Goal: Information Seeking & Learning: Learn about a topic

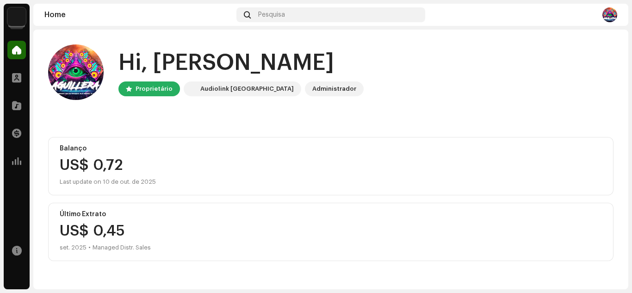
click at [19, 18] on img at bounding box center [16, 16] width 19 height 19
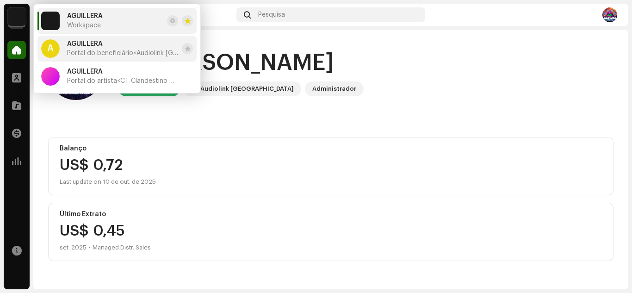
click at [91, 49] on div "AGUILLERA Portal do beneficiário <Audiolink Brasil>" at bounding box center [122, 48] width 111 height 17
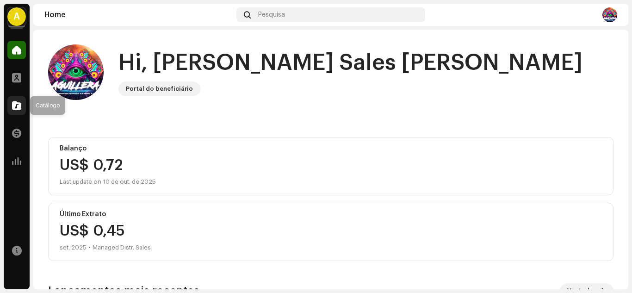
click at [16, 105] on span at bounding box center [16, 105] width 9 height 7
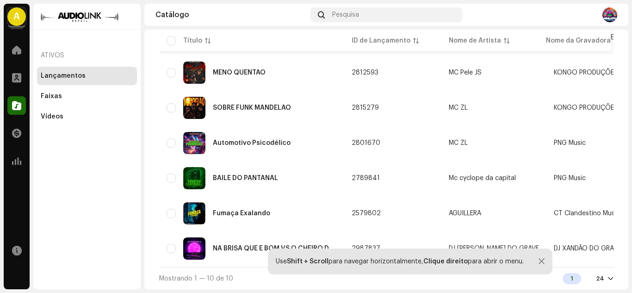
scroll to position [50, 0]
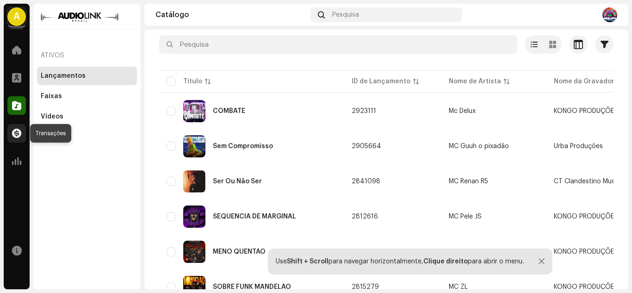
click at [12, 137] on span at bounding box center [16, 133] width 9 height 7
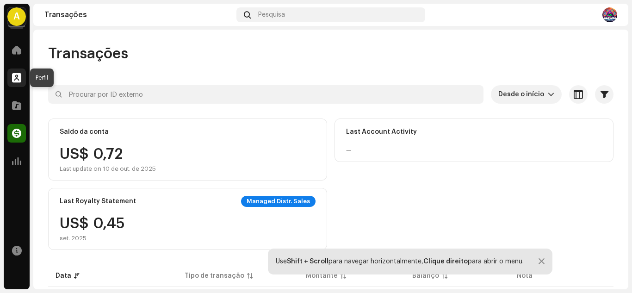
click at [16, 82] on div at bounding box center [16, 78] width 19 height 19
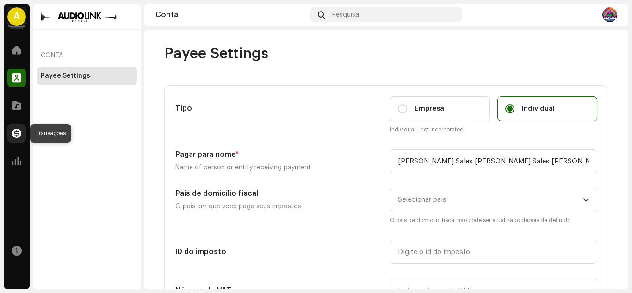
click at [17, 130] on span at bounding box center [16, 133] width 9 height 7
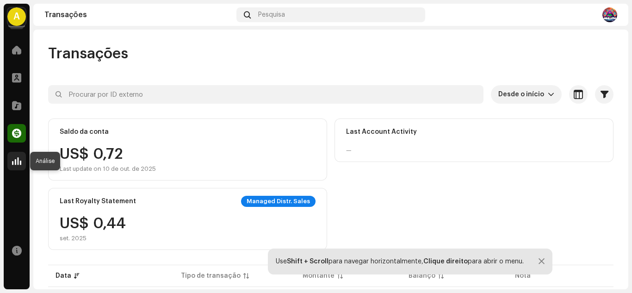
click at [19, 162] on span at bounding box center [16, 160] width 9 height 7
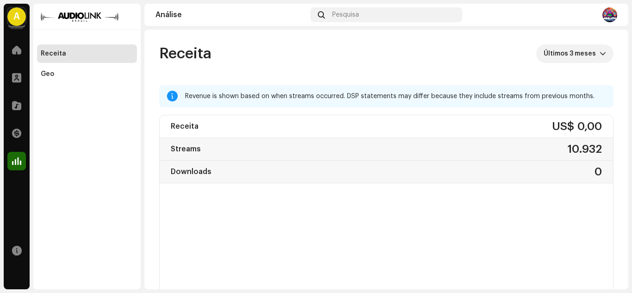
click at [27, 110] on div "Catálogo" at bounding box center [17, 106] width 26 height 26
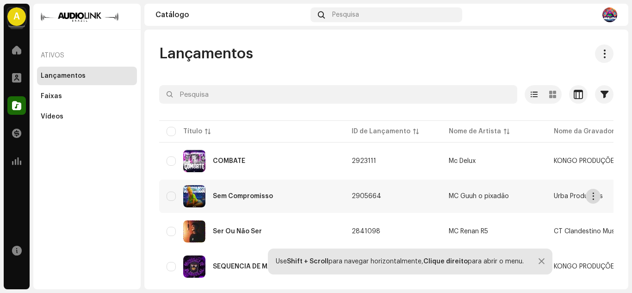
click at [596, 201] on button "button" at bounding box center [593, 196] width 15 height 15
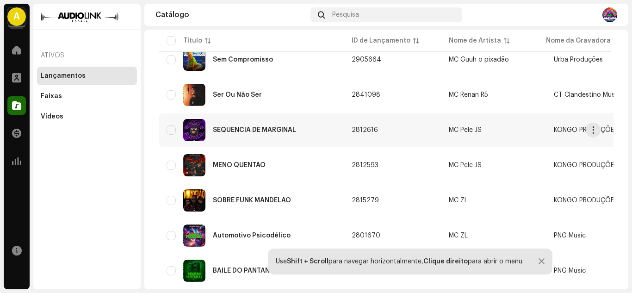
click at [256, 146] on td "SEQUÊNCIA DE MARGINAL" at bounding box center [251, 129] width 185 height 33
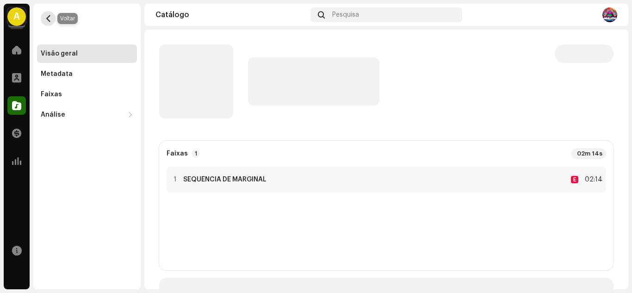
click at [46, 19] on span "button" at bounding box center [48, 18] width 7 height 7
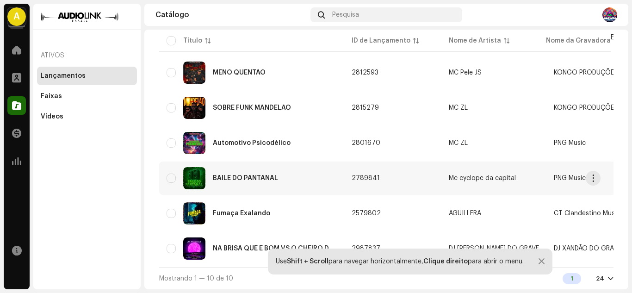
scroll to position [235, 0]
click at [81, 97] on div "Faixas" at bounding box center [87, 96] width 93 height 7
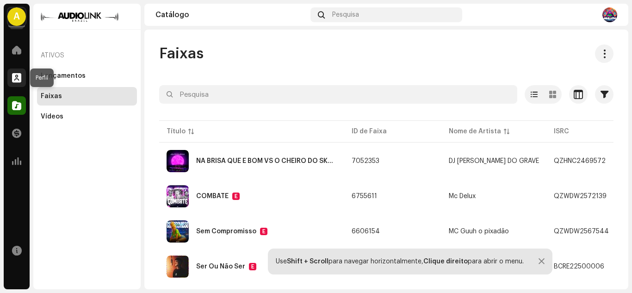
click at [15, 79] on span at bounding box center [16, 77] width 9 height 7
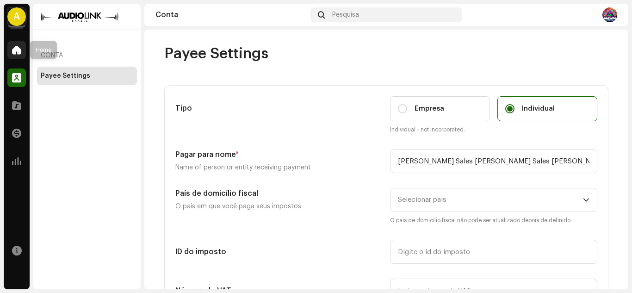
click at [12, 56] on div at bounding box center [16, 50] width 19 height 19
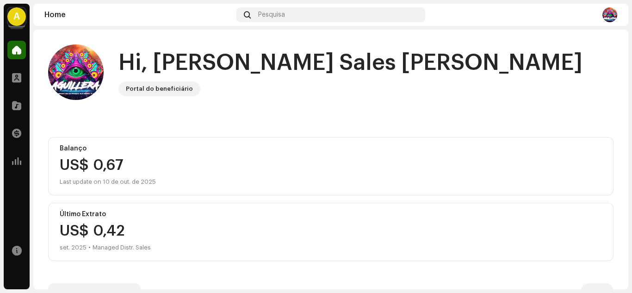
click at [18, 9] on div "A" at bounding box center [16, 16] width 19 height 19
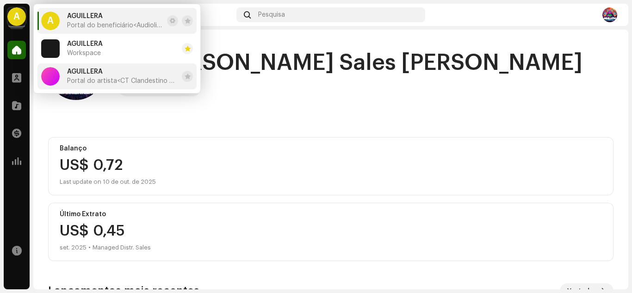
click at [92, 77] on div "AGUILLERA Portal do artista <CT Clandestino Music>" at bounding box center [122, 76] width 111 height 17
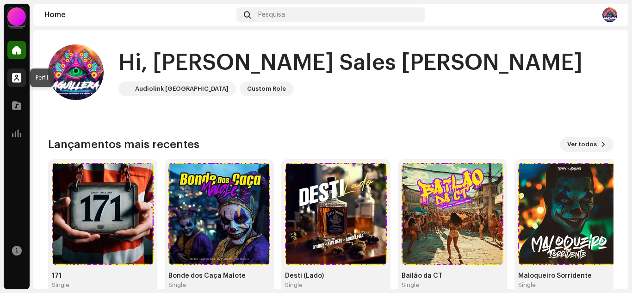
click at [21, 82] on div at bounding box center [16, 78] width 19 height 19
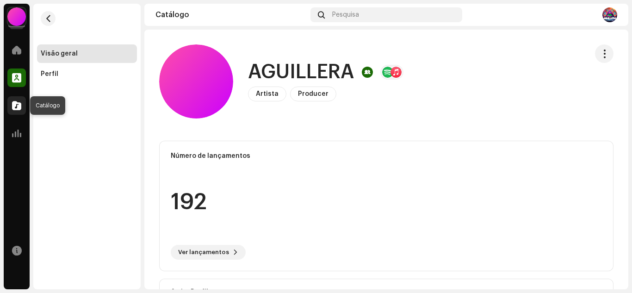
click at [17, 105] on span at bounding box center [16, 105] width 9 height 7
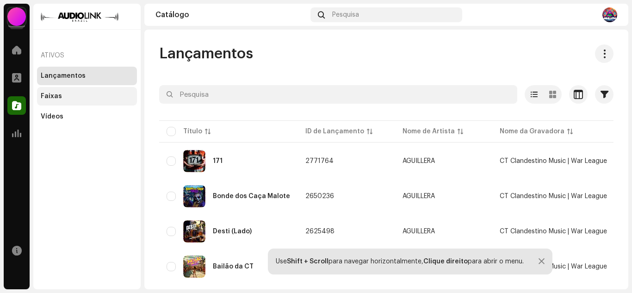
click at [60, 98] on div "Faixas" at bounding box center [87, 96] width 93 height 7
